Goal: Transaction & Acquisition: Purchase product/service

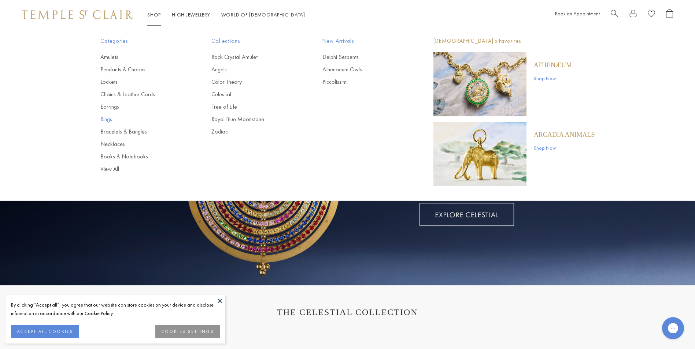
click at [106, 120] on link "Rings" at bounding box center [141, 119] width 82 height 8
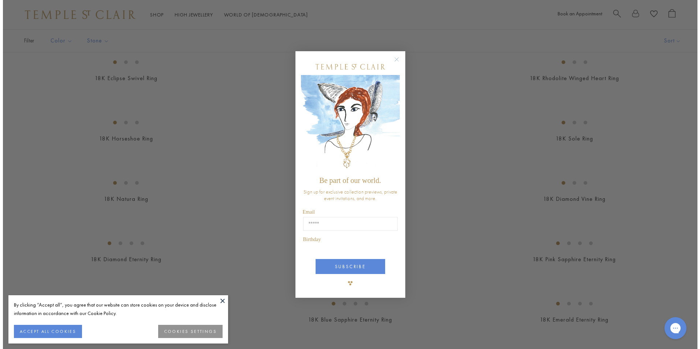
scroll to position [551, 0]
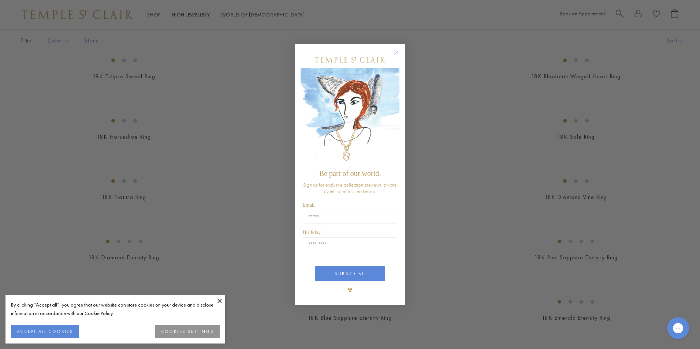
click at [395, 52] on circle "Close dialog" at bounding box center [396, 52] width 9 height 9
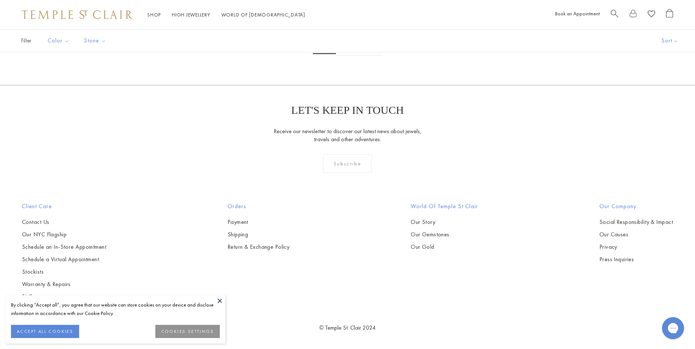
scroll to position [3954, 0]
click at [347, 56] on link "2" at bounding box center [348, 46] width 24 height 20
